Goal: Check status: Check status

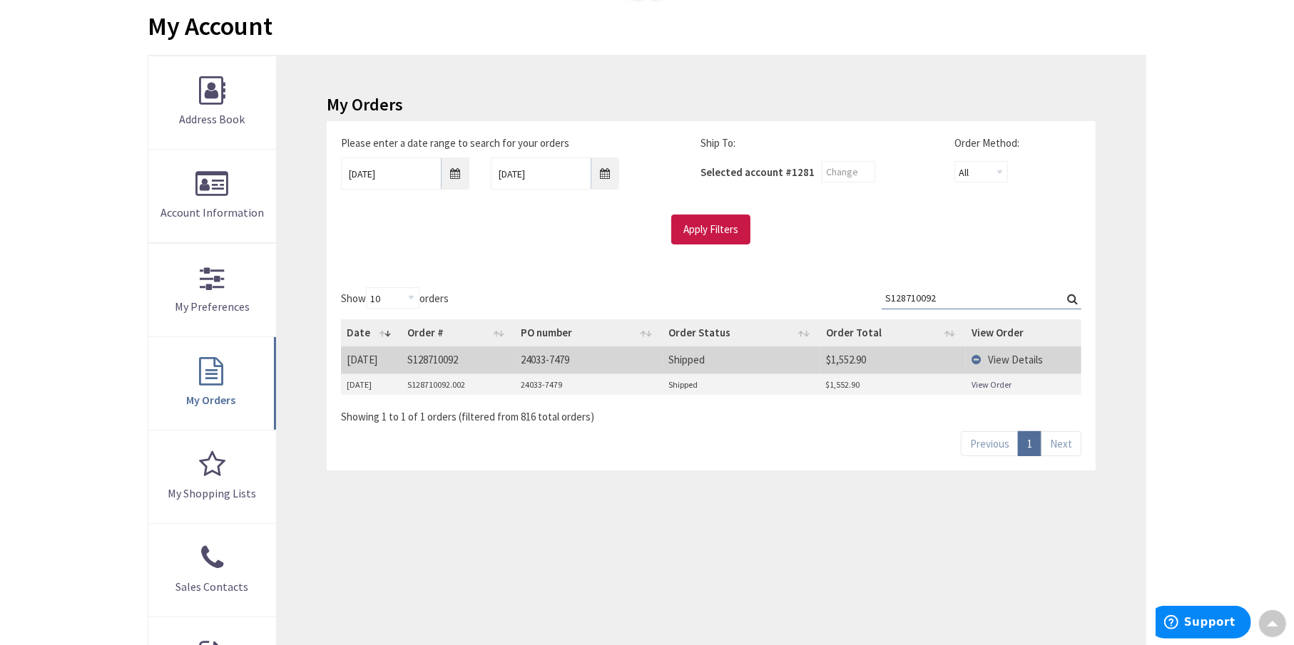
scroll to position [21, 0]
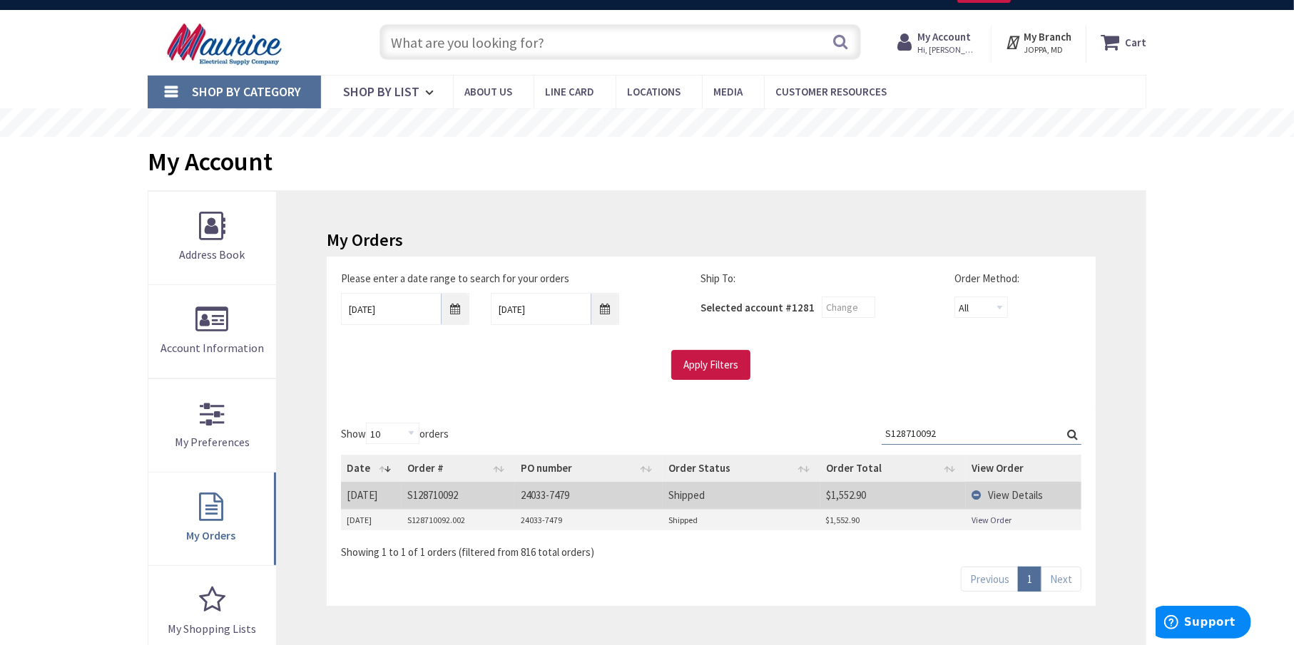
click at [946, 41] on strong "My Account" at bounding box center [943, 37] width 53 height 14
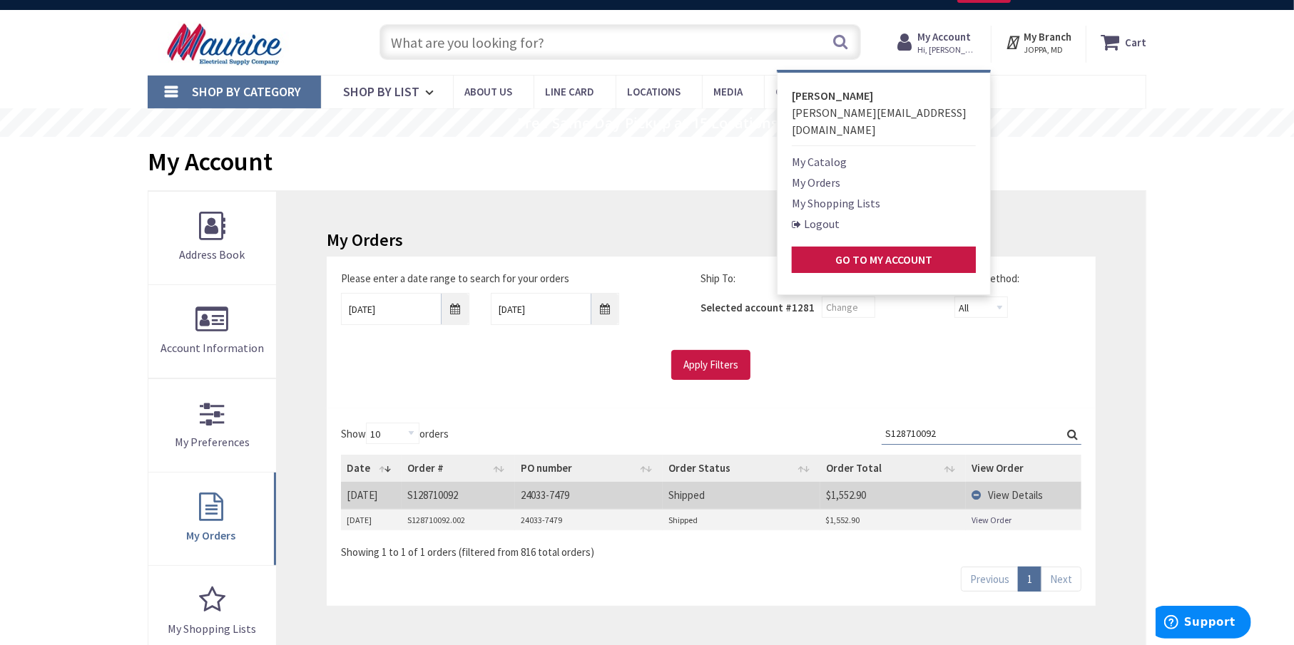
click at [815, 174] on link "My Orders" at bounding box center [816, 182] width 48 height 17
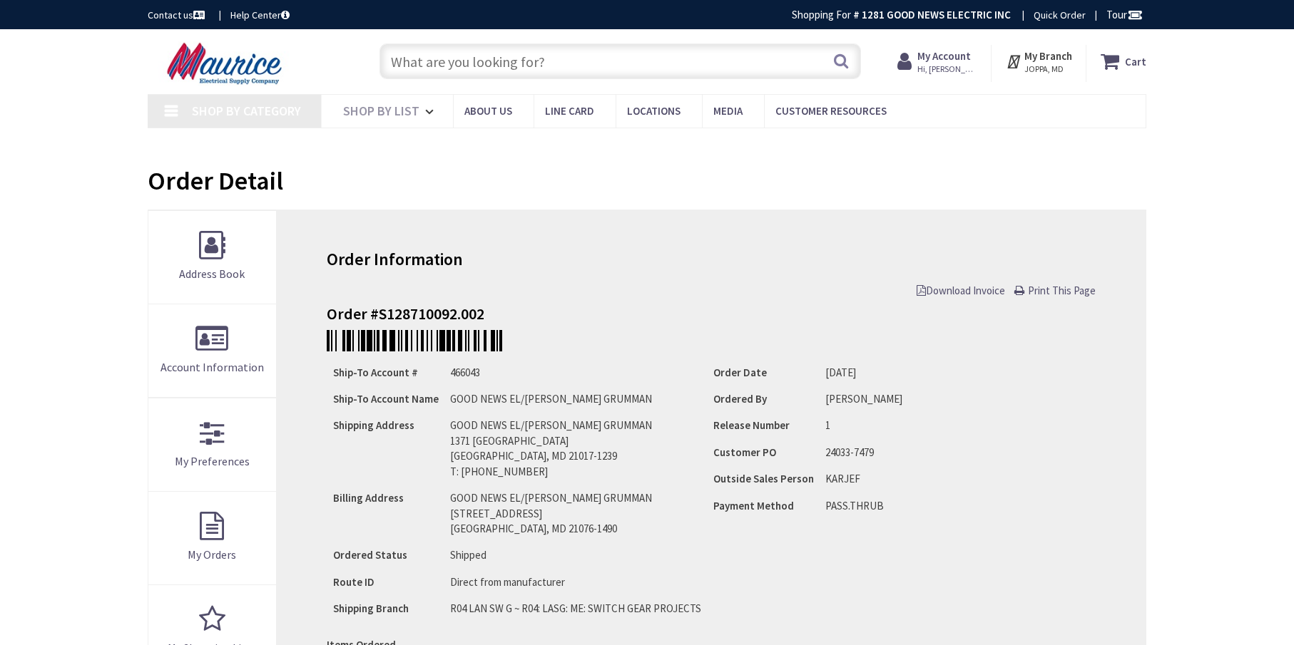
type input "[GEOGRAPHIC_DATA], [GEOGRAPHIC_DATA]"
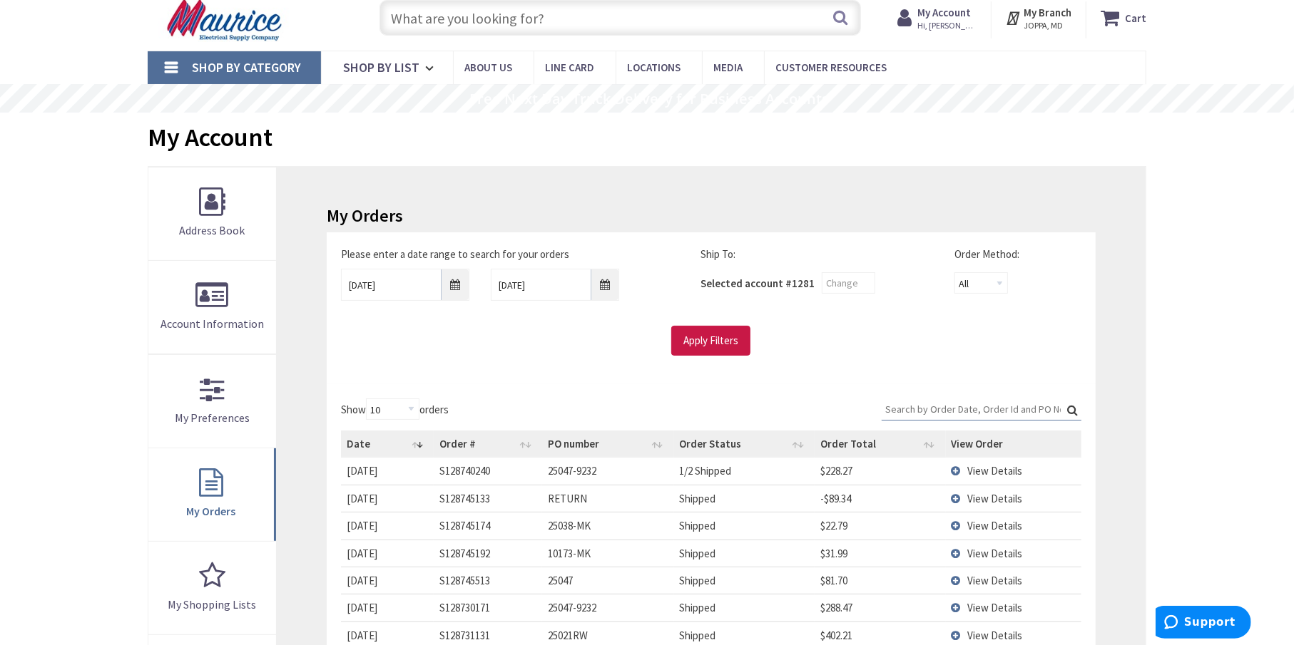
scroll to position [71, 0]
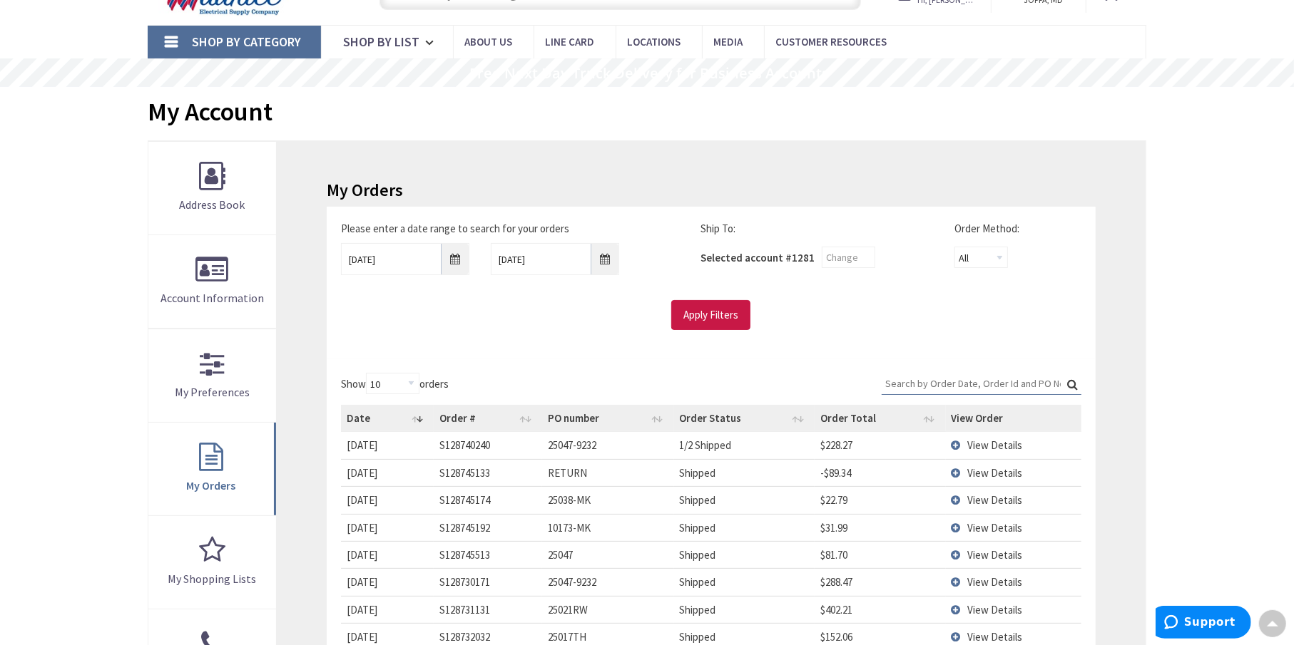
click at [317, 335] on div "My Orders Please enter a date range to search for your orders 9/3/2025 9/10/202…" at bounding box center [711, 481] width 869 height 680
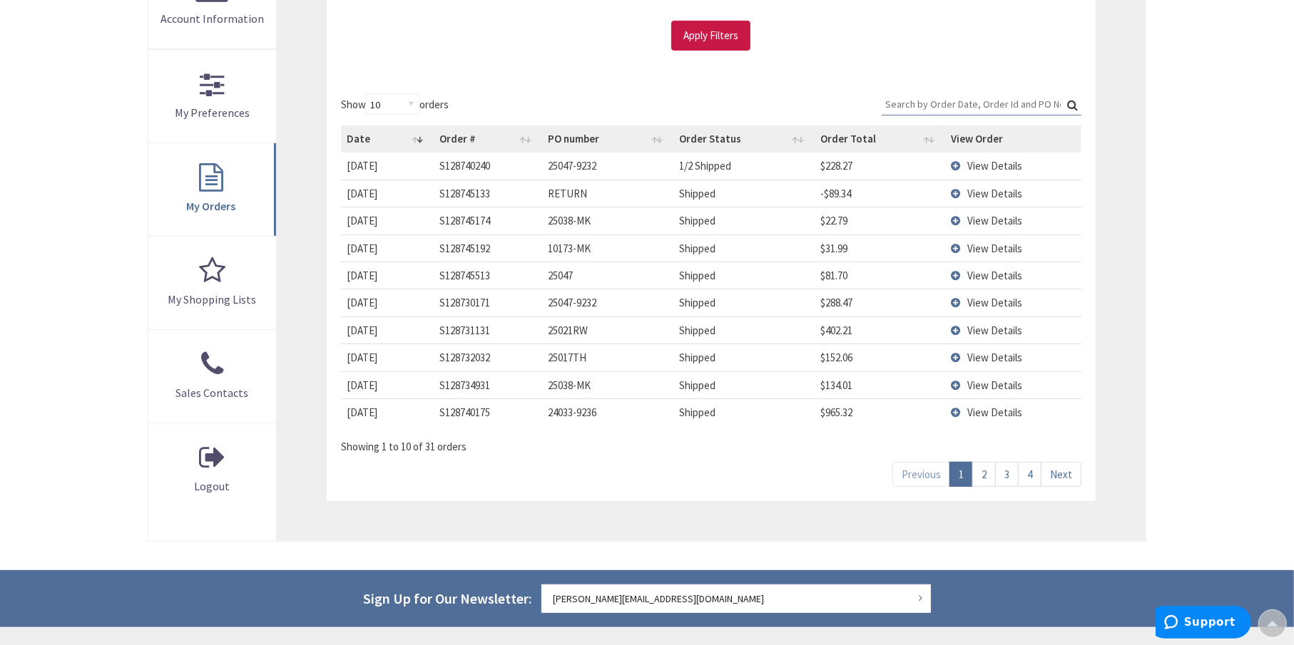
scroll to position [357, 0]
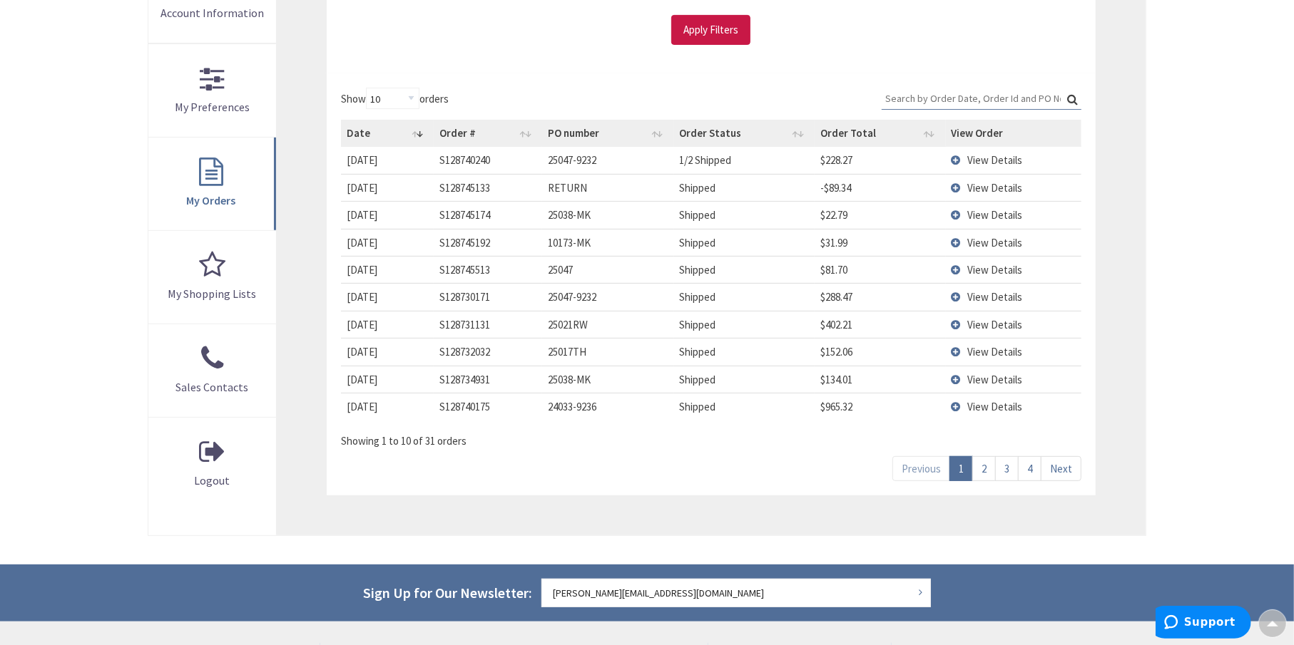
click at [953, 404] on td "View Details" at bounding box center [1014, 406] width 136 height 27
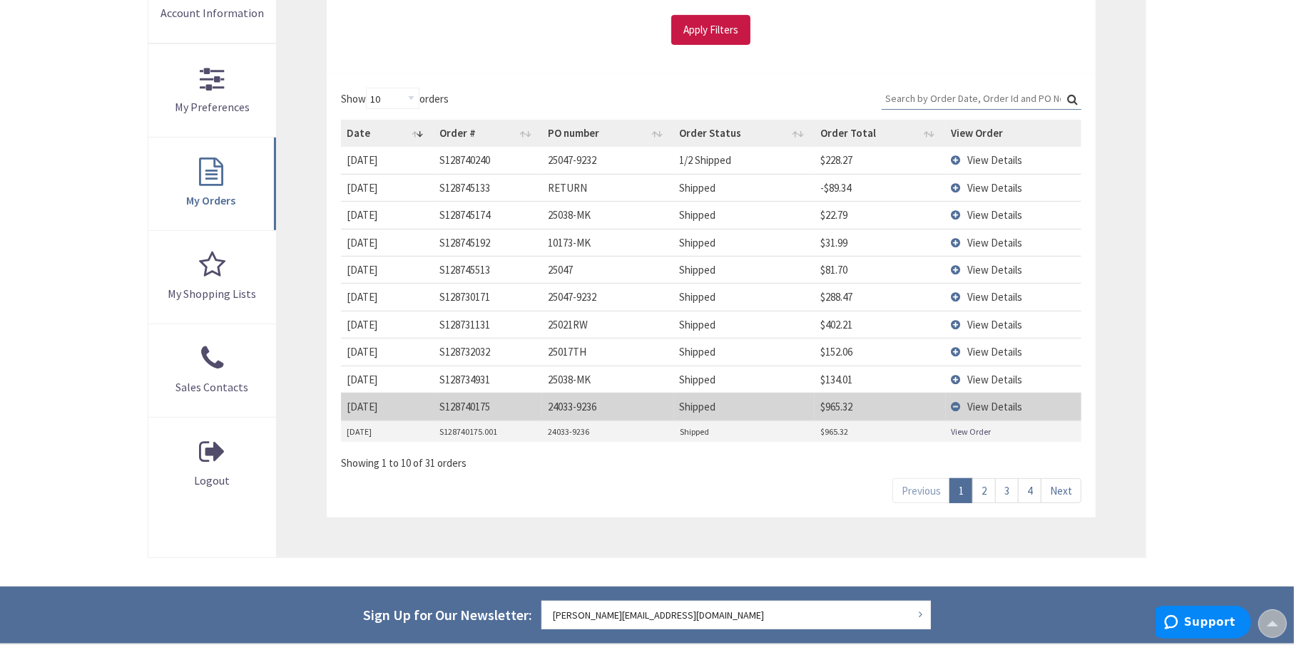
click at [976, 429] on link "View Order" at bounding box center [971, 432] width 40 height 12
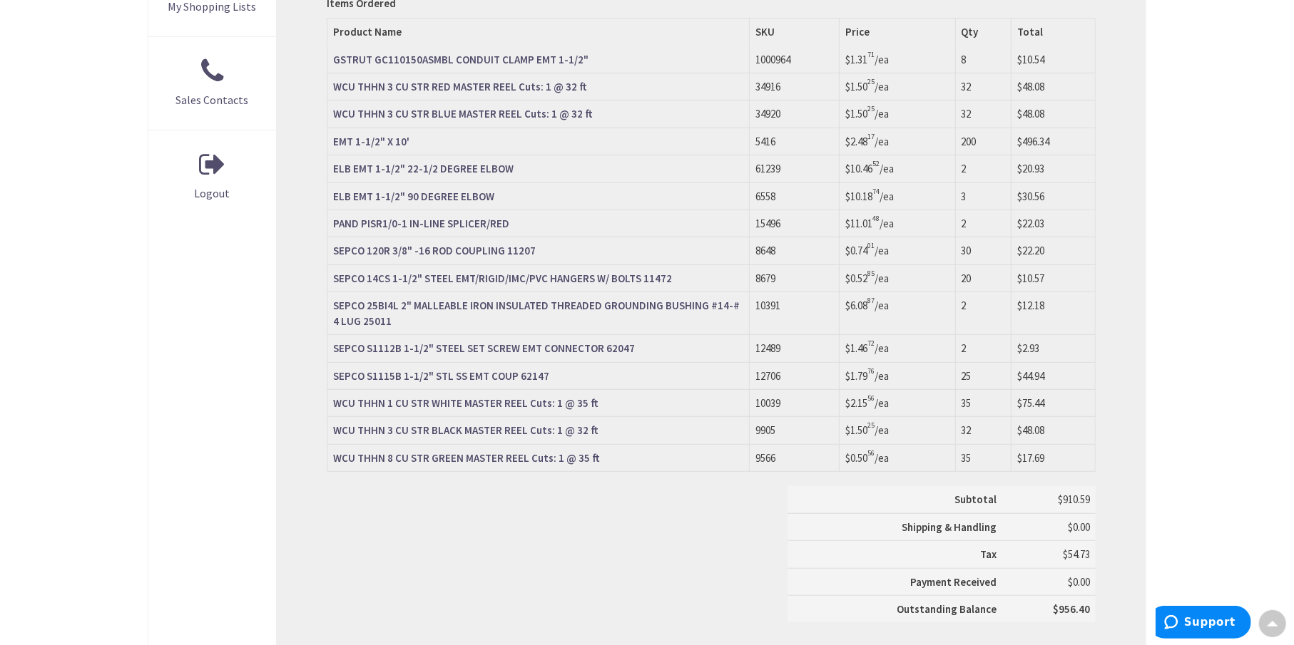
scroll to position [643, 0]
